Goal: Find specific page/section: Find specific page/section

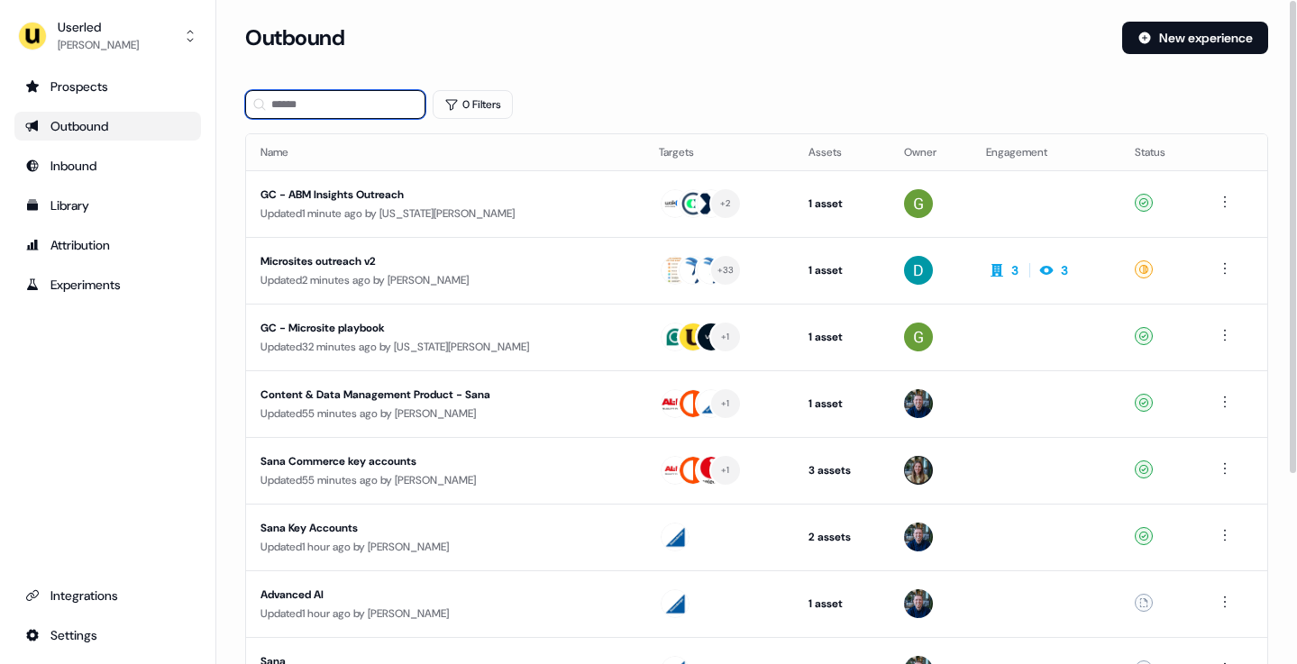
click at [279, 108] on input at bounding box center [335, 104] width 180 height 29
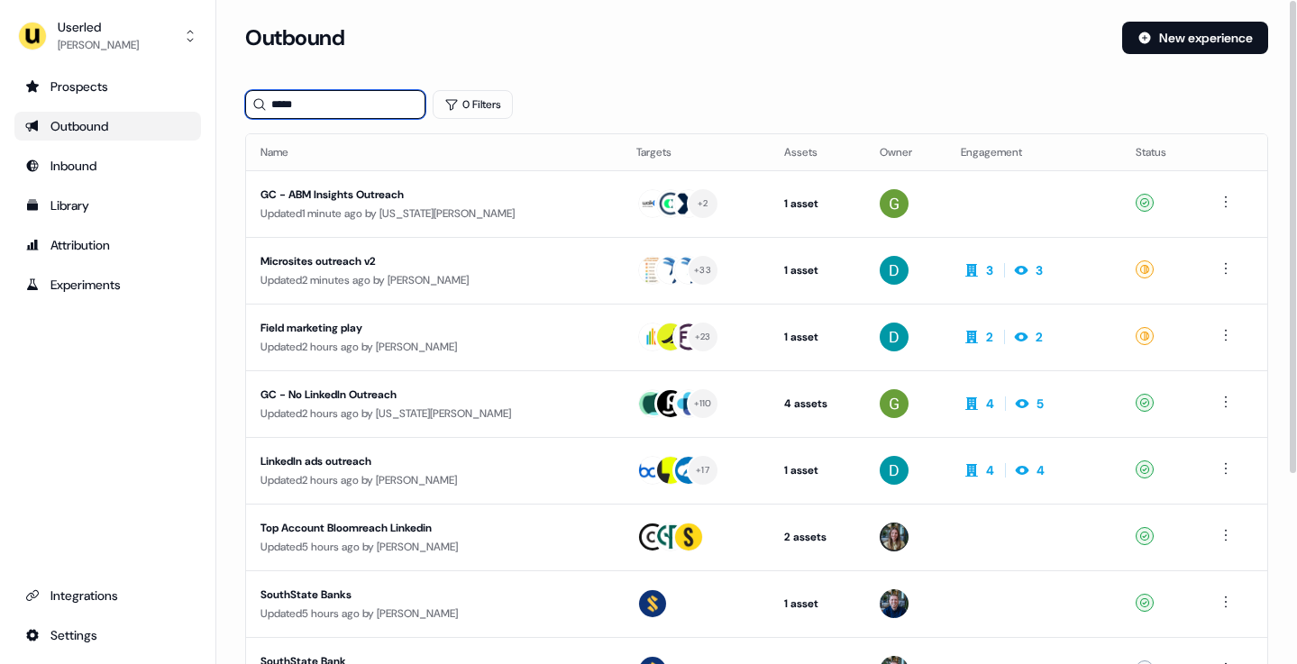
type input "******"
